Goal: Go to known website: Access a specific website the user already knows

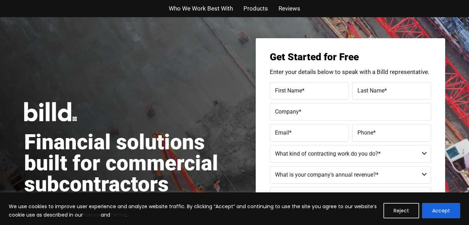
drag, startPoint x: 404, startPoint y: 209, endPoint x: 361, endPoint y: 197, distance: 44.9
click at [404, 209] on button "Reject" at bounding box center [401, 210] width 36 height 15
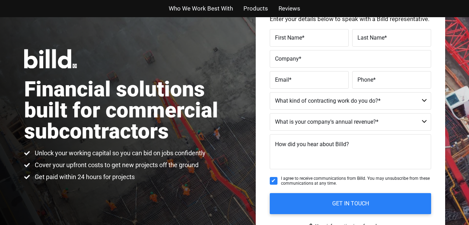
scroll to position [70, 0]
